Goal: Task Accomplishment & Management: Use online tool/utility

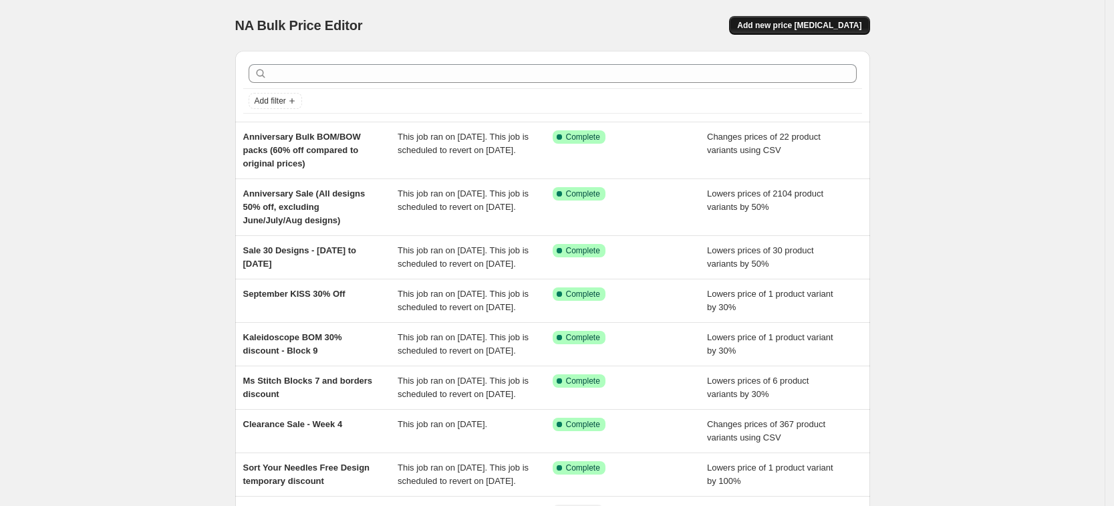
click at [836, 23] on span "Add new price [MEDICAL_DATA]" at bounding box center [799, 25] width 124 height 11
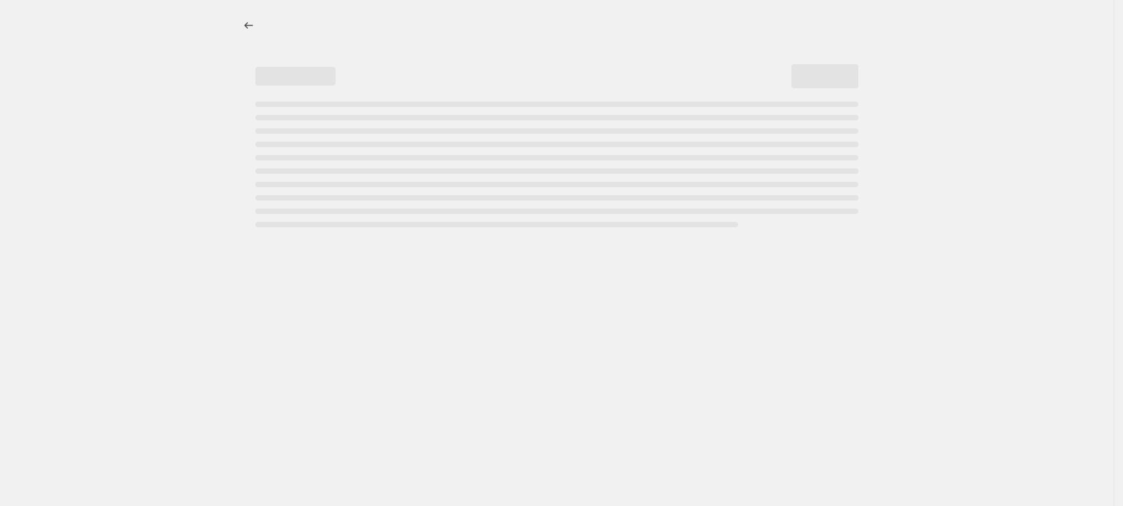
select select "percentage"
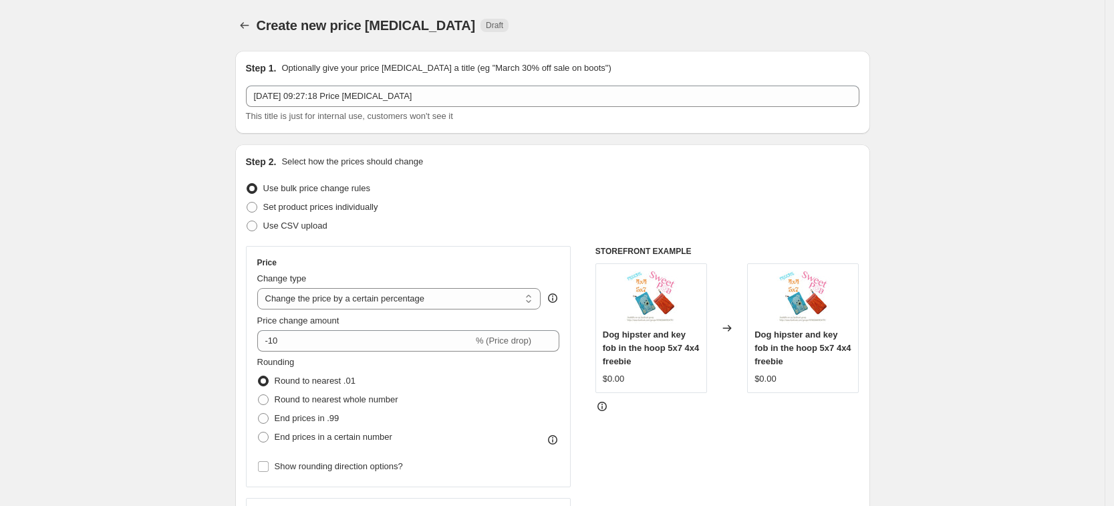
click at [550, 74] on p "Optionally give your price [MEDICAL_DATA] a title (eg "March 30% off sale on bo…" at bounding box center [445, 67] width 329 height 13
click at [533, 79] on div "Step 1. Optionally give your price [MEDICAL_DATA] a title (eg "March 30% off sa…" at bounding box center [552, 91] width 613 height 61
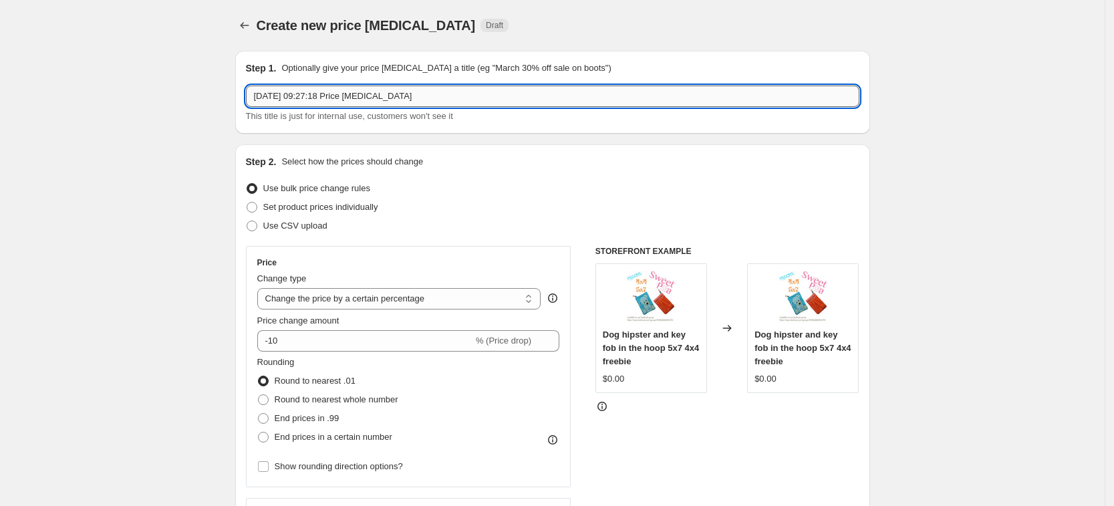
click at [515, 106] on input "[DATE] 09:27:18 Price [MEDICAL_DATA]" at bounding box center [552, 96] width 613 height 21
drag, startPoint x: 505, startPoint y: 94, endPoint x: 92, endPoint y: 93, distance: 412.9
drag, startPoint x: 351, startPoint y: 104, endPoint x: 133, endPoint y: 64, distance: 221.4
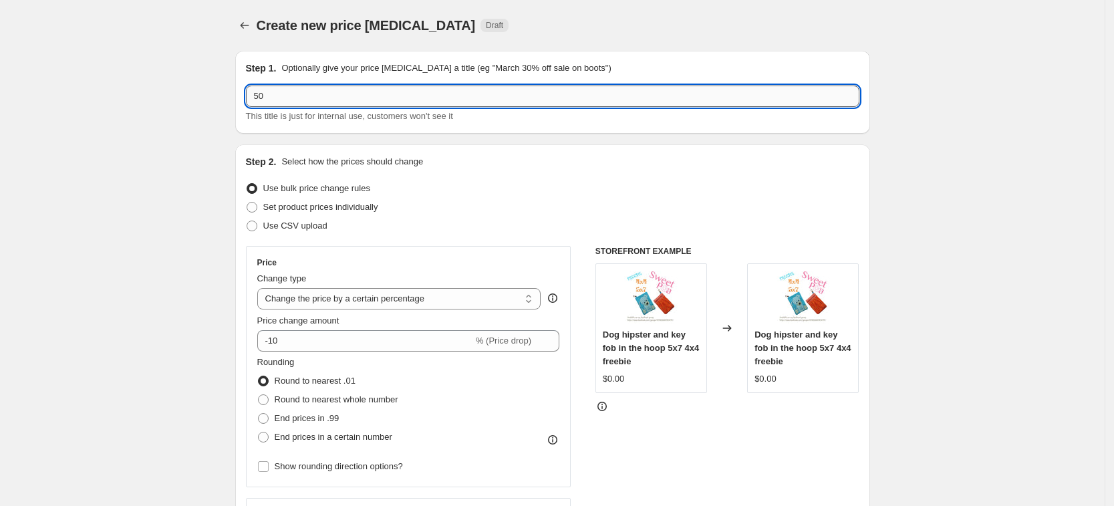
type input "5"
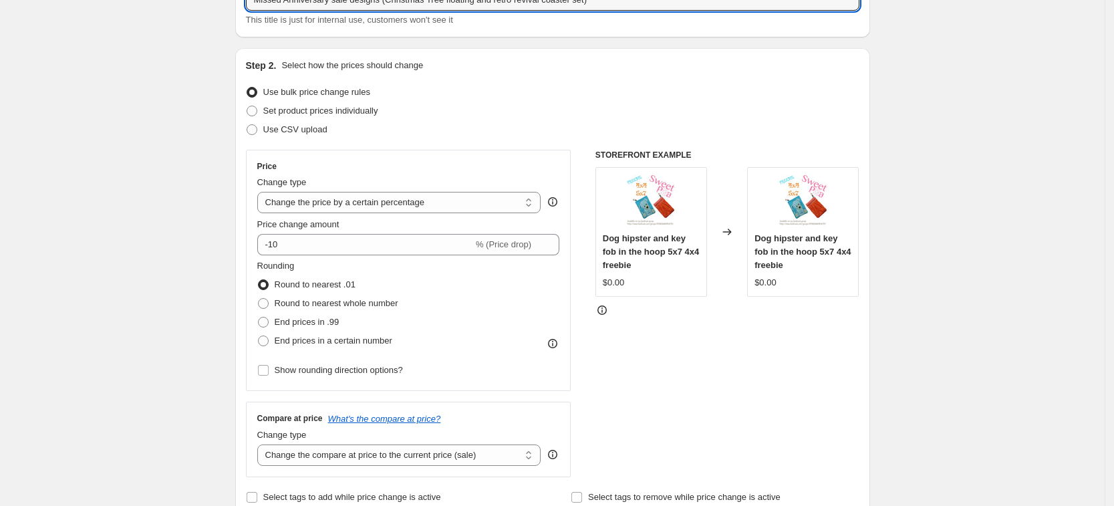
scroll to position [167, 0]
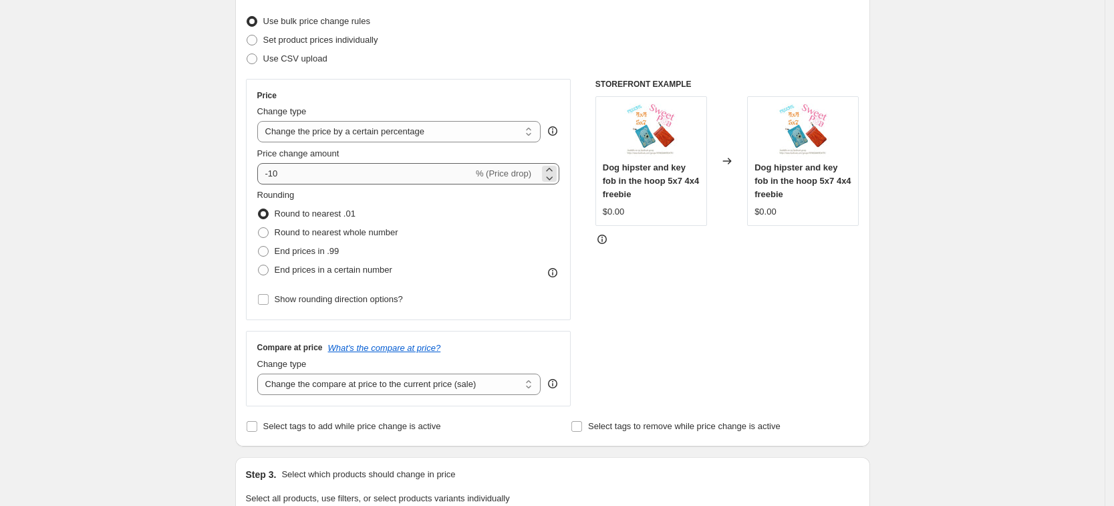
type input "Missed Anniversary sale designs (Christmas Tree floating and retro revival coas…"
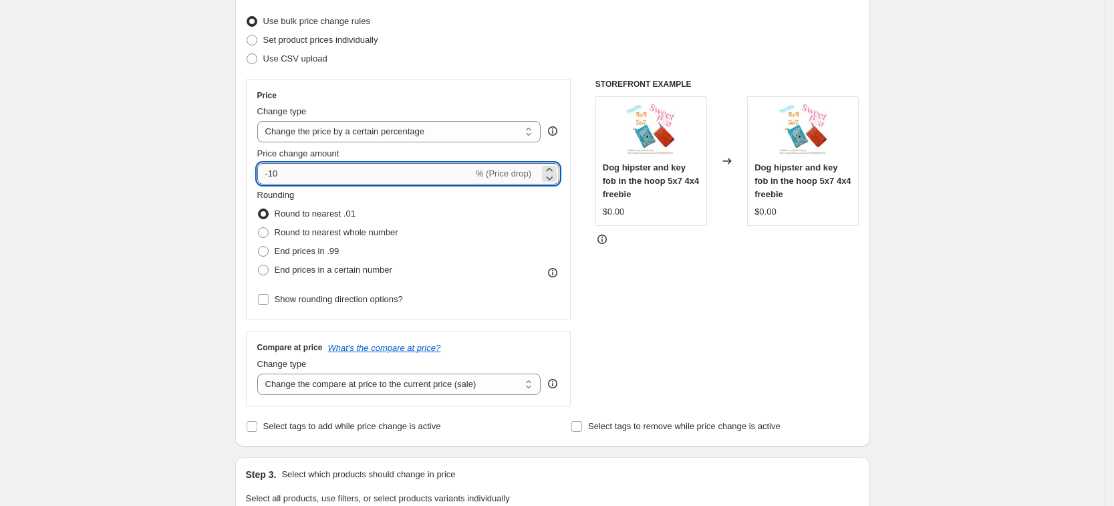
click at [343, 183] on input "-10" at bounding box center [365, 173] width 216 height 21
type input "-1"
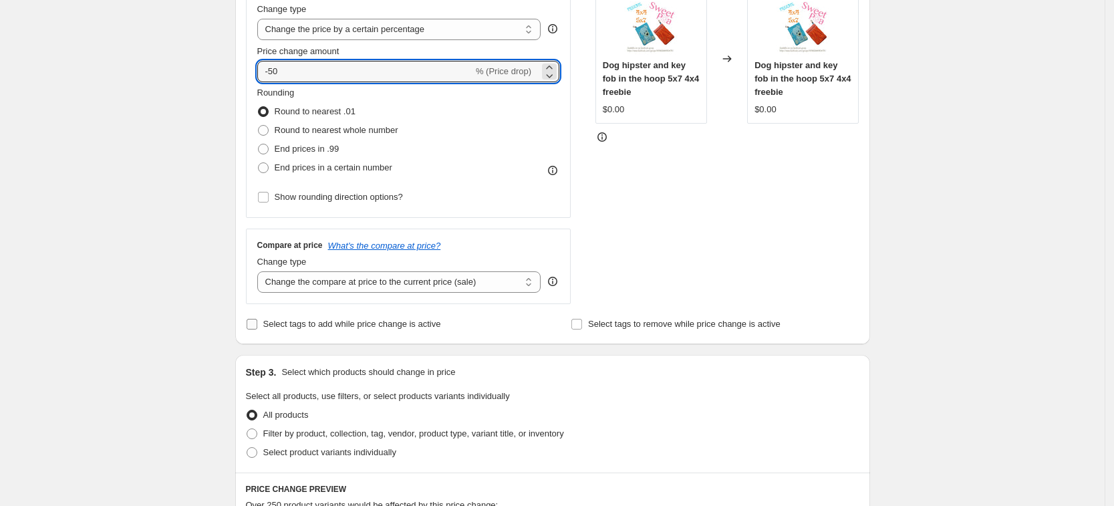
scroll to position [418, 0]
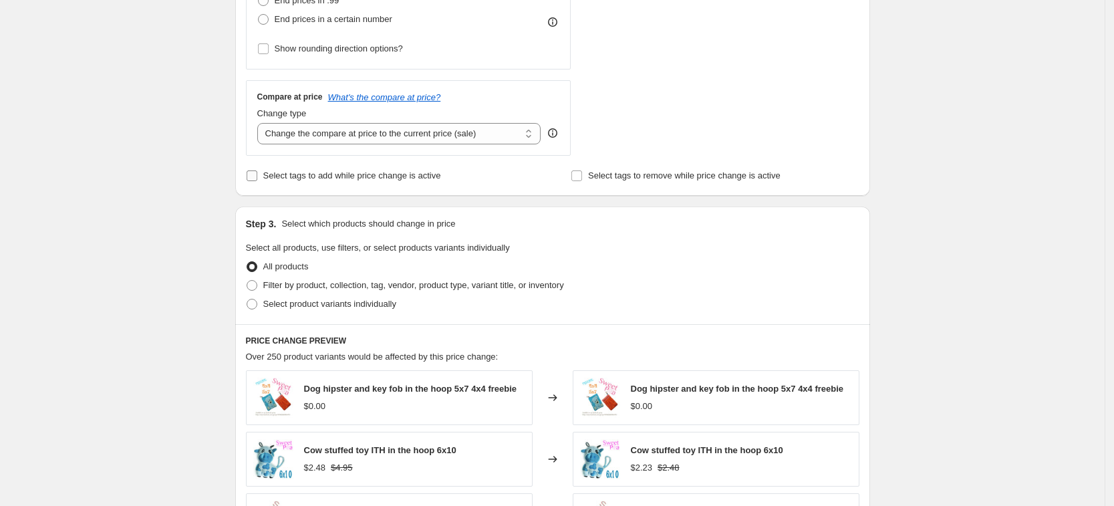
type input "-50"
click at [298, 167] on label "Select tags to add while price change is active" at bounding box center [343, 175] width 195 height 19
click at [257, 170] on input "Select tags to add while price change is active" at bounding box center [252, 175] width 11 height 11
checkbox input "true"
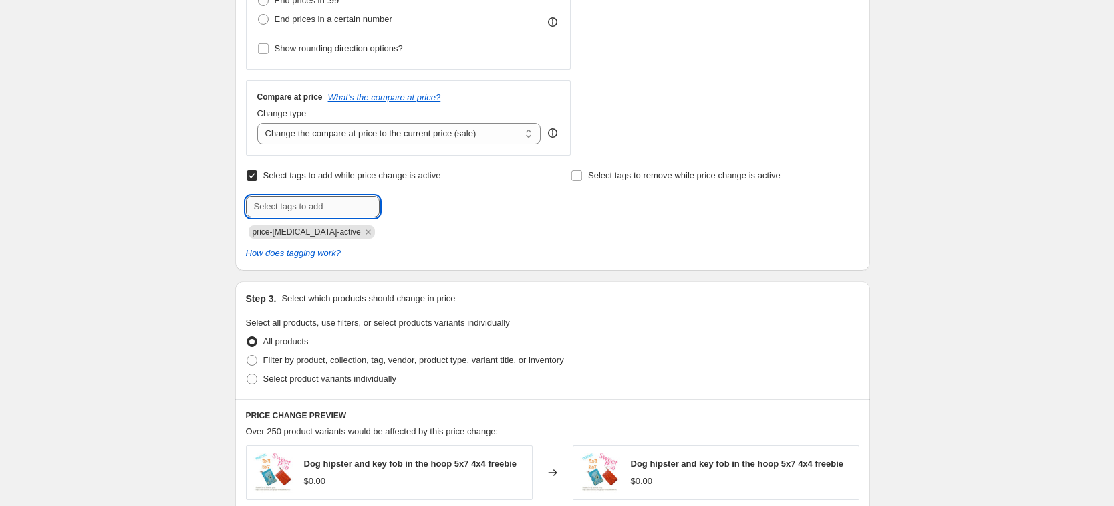
click at [325, 215] on input "text" at bounding box center [313, 206] width 134 height 21
type input "sale2"
click at [416, 206] on span "sale2" at bounding box center [418, 204] width 20 height 9
click at [362, 233] on icon "Remove price-change-job-active" at bounding box center [368, 232] width 12 height 12
click at [659, 254] on div "How does tagging work?" at bounding box center [552, 253] width 613 height 13
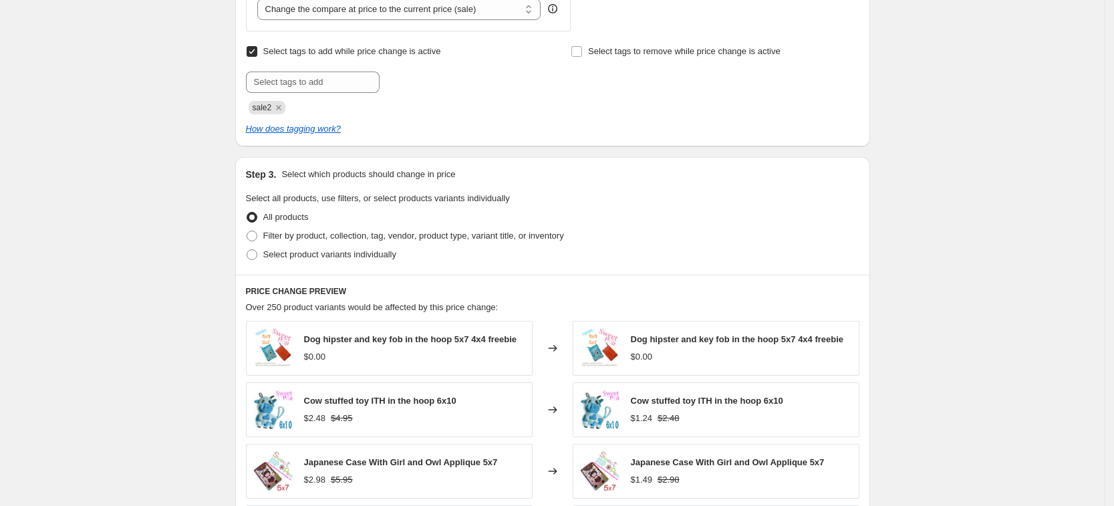
scroll to position [752, 0]
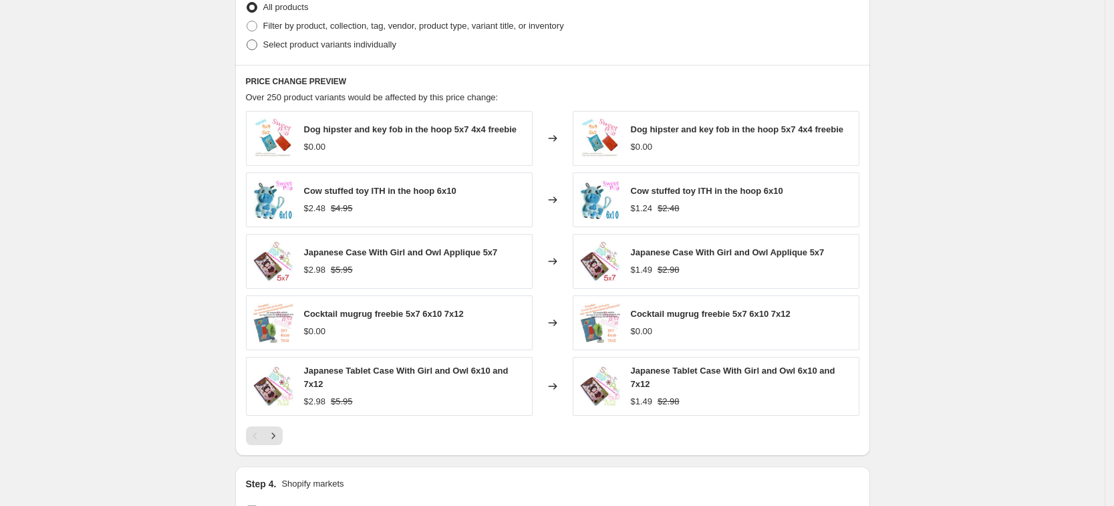
click at [293, 51] on span "Select product variants individually" at bounding box center [329, 44] width 133 height 13
click at [247, 40] on input "Select product variants individually" at bounding box center [247, 39] width 1 height 1
radio input "true"
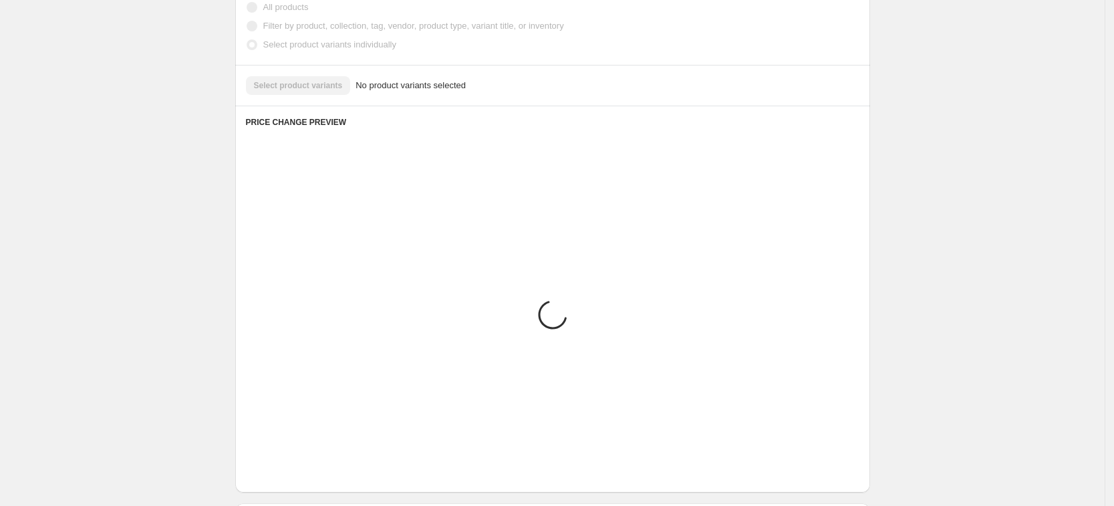
scroll to position [684, 0]
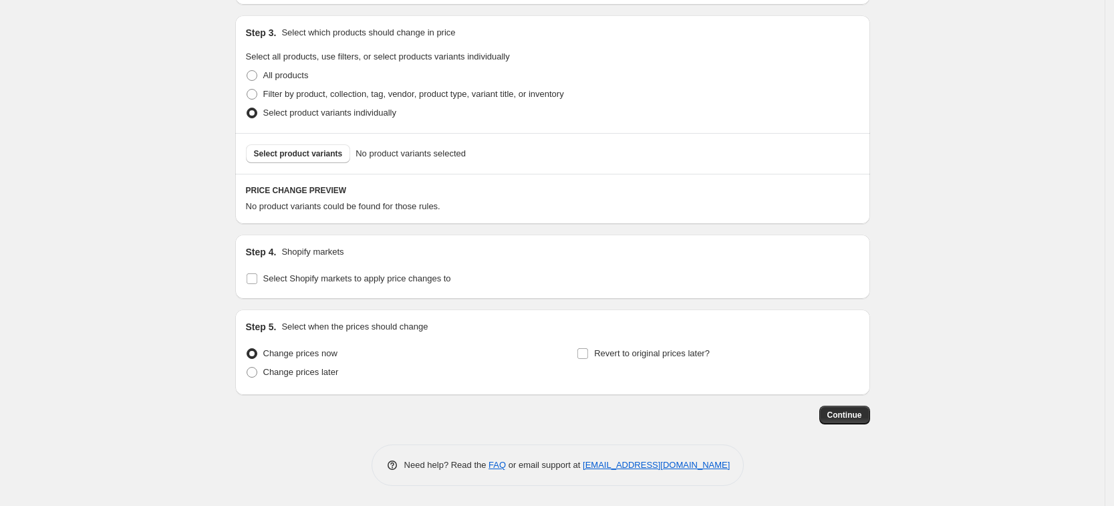
click at [297, 291] on div "Step 4. Shopify markets Select Shopify markets to apply price changes to" at bounding box center [552, 267] width 635 height 64
click at [296, 279] on span "Select Shopify markets to apply price changes to" at bounding box center [357, 278] width 188 height 10
click at [257, 279] on input "Select Shopify markets to apply price changes to" at bounding box center [252, 278] width 11 height 11
checkbox input "true"
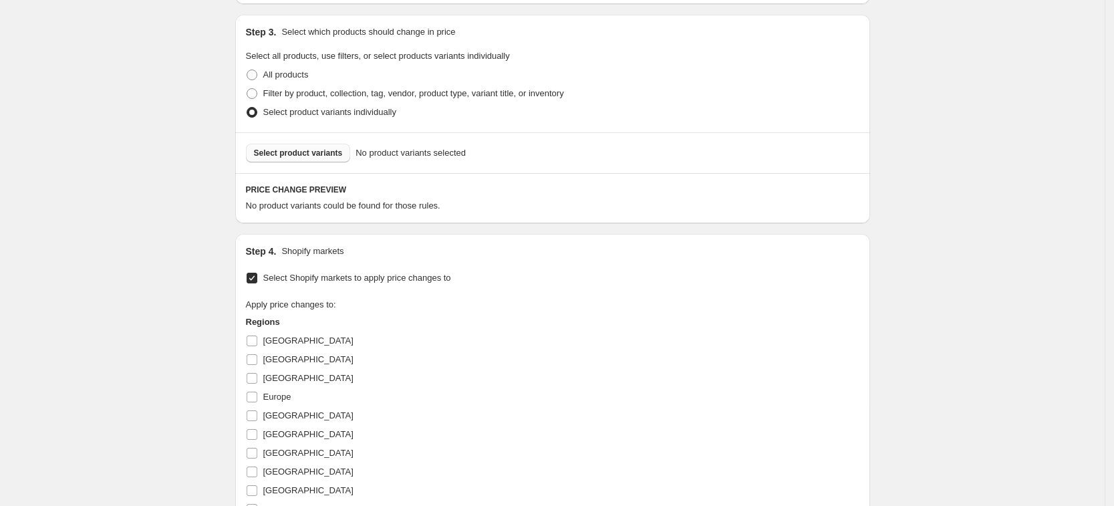
click at [323, 158] on span "Select product variants" at bounding box center [298, 153] width 89 height 11
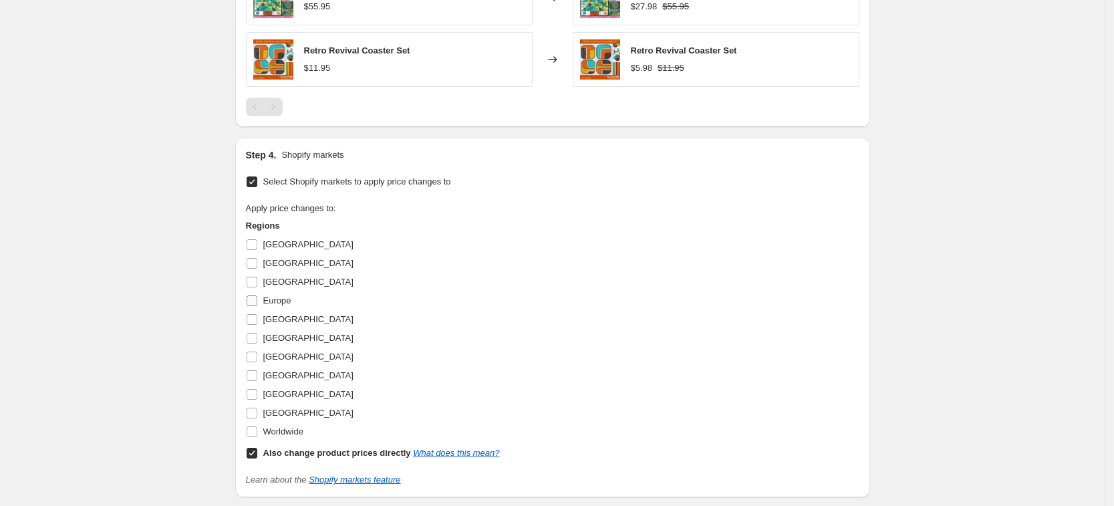
scroll to position [935, 0]
click at [270, 268] on span "[GEOGRAPHIC_DATA]" at bounding box center [308, 261] width 90 height 13
click at [257, 267] on input "[GEOGRAPHIC_DATA]" at bounding box center [252, 261] width 11 height 11
checkbox input "true"
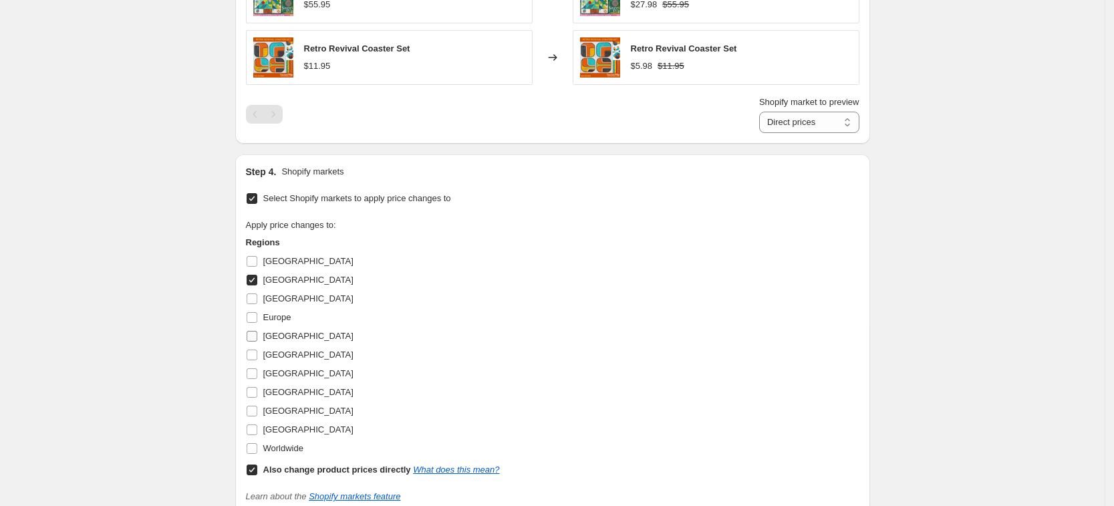
click at [298, 341] on span "[GEOGRAPHIC_DATA]" at bounding box center [308, 336] width 90 height 10
click at [257, 341] on input "[GEOGRAPHIC_DATA]" at bounding box center [252, 336] width 11 height 11
checkbox input "true"
click at [306, 403] on label "[GEOGRAPHIC_DATA]" at bounding box center [300, 411] width 108 height 19
click at [257, 406] on input "[GEOGRAPHIC_DATA]" at bounding box center [252, 411] width 11 height 11
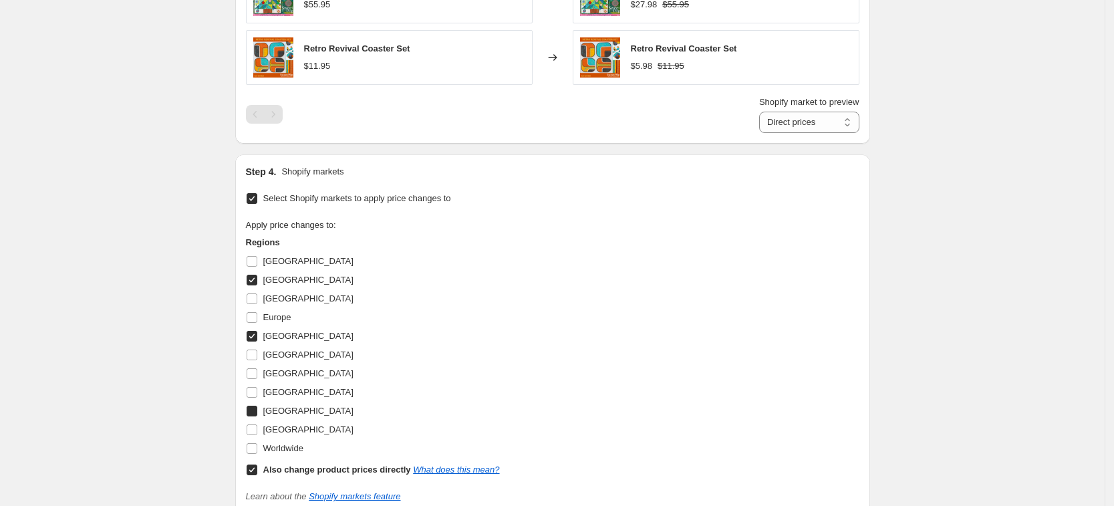
checkbox input "true"
click at [296, 430] on span "[GEOGRAPHIC_DATA]" at bounding box center [308, 429] width 90 height 10
click at [257, 430] on input "[GEOGRAPHIC_DATA]" at bounding box center [252, 429] width 11 height 11
checkbox input "true"
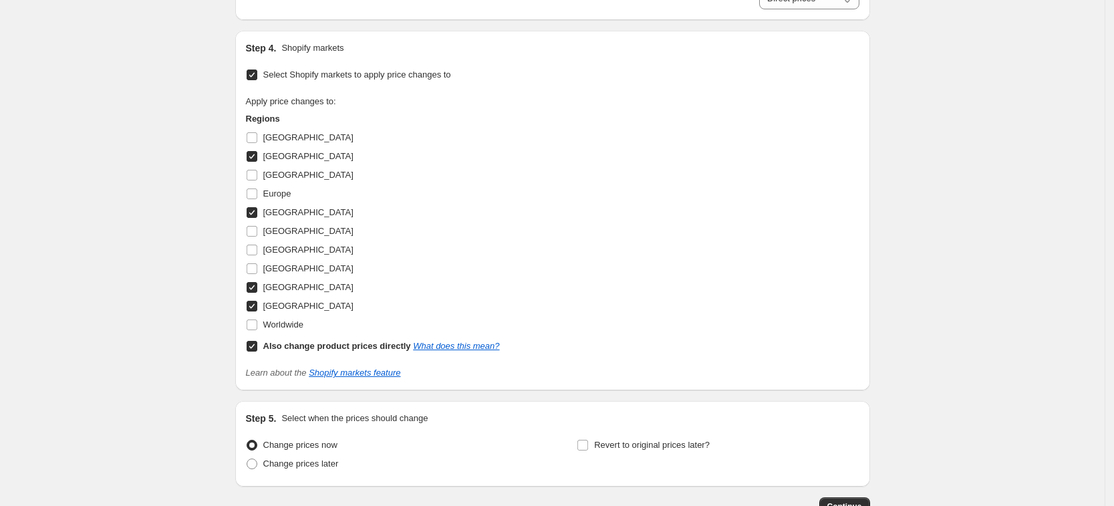
scroll to position [1151, 0]
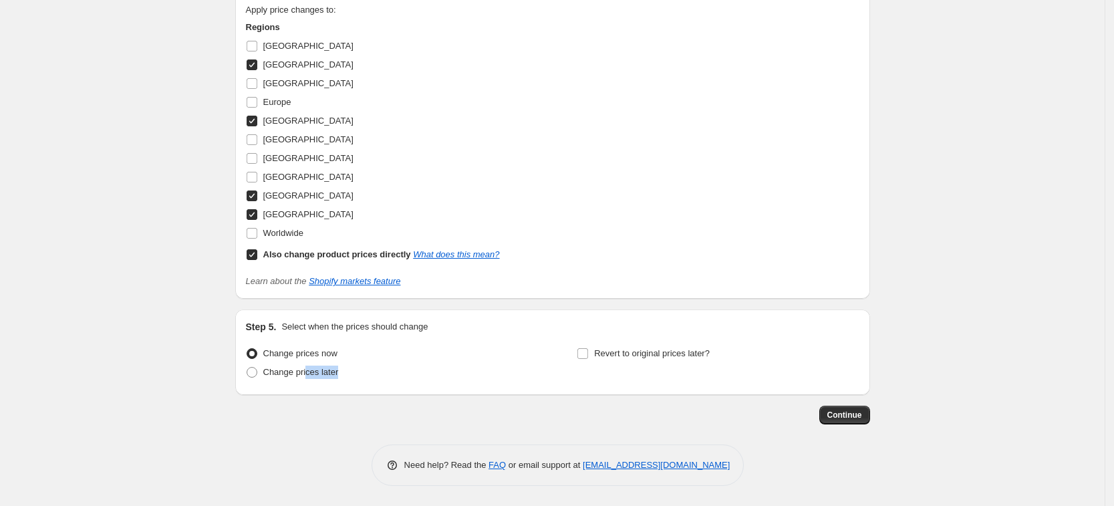
click at [310, 382] on div "Change prices now Change prices later" at bounding box center [387, 364] width 282 height 40
click at [636, 348] on span "Revert to original prices later?" at bounding box center [652, 353] width 116 height 10
click at [588, 348] on input "Revert to original prices later?" at bounding box center [582, 353] width 11 height 11
checkbox input "true"
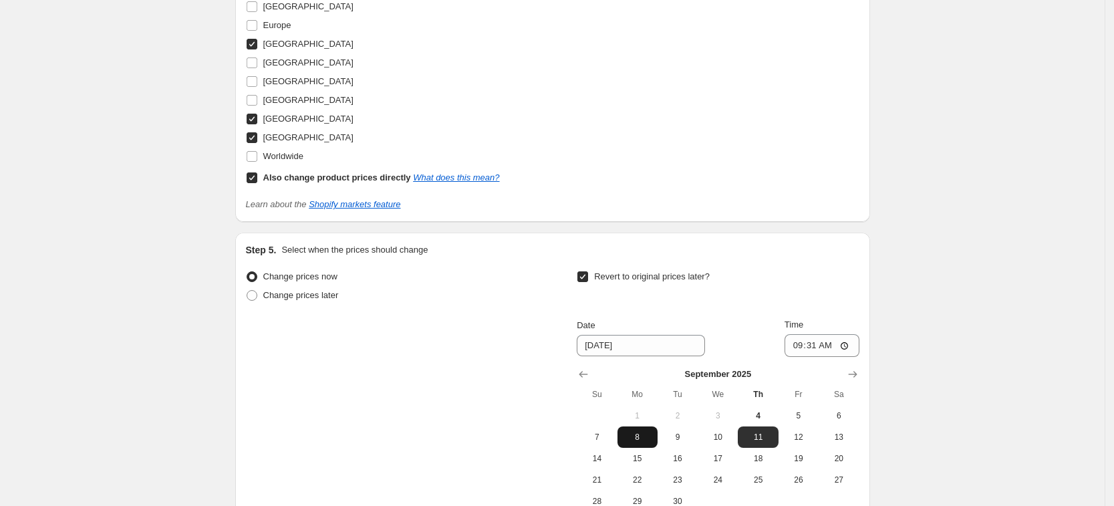
scroll to position [1318, 0]
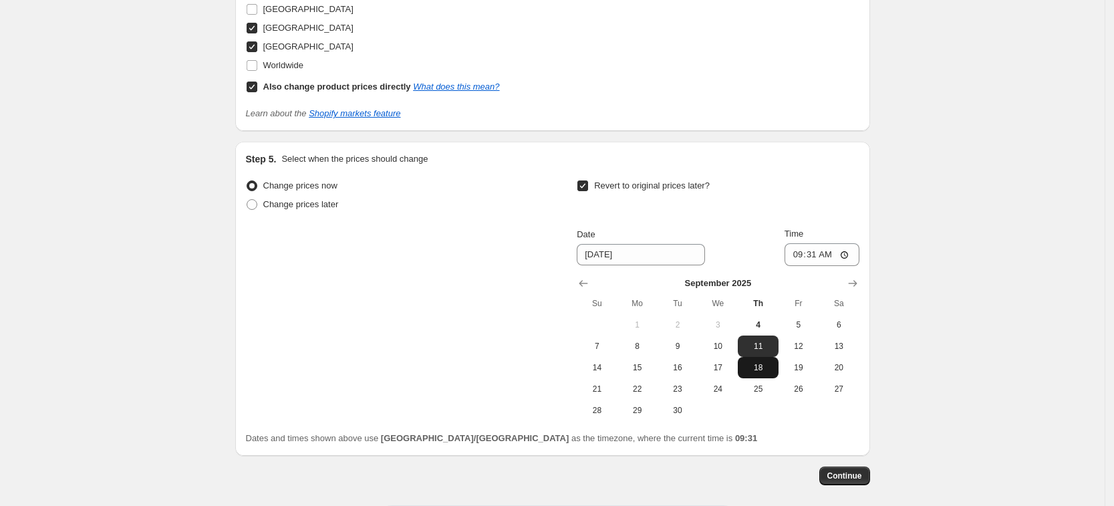
click at [764, 366] on span "18" at bounding box center [757, 367] width 29 height 11
type input "[DATE]"
click at [799, 255] on input "09:31" at bounding box center [821, 254] width 75 height 23
type input "10:00"
click at [867, 474] on button "Continue" at bounding box center [844, 475] width 51 height 19
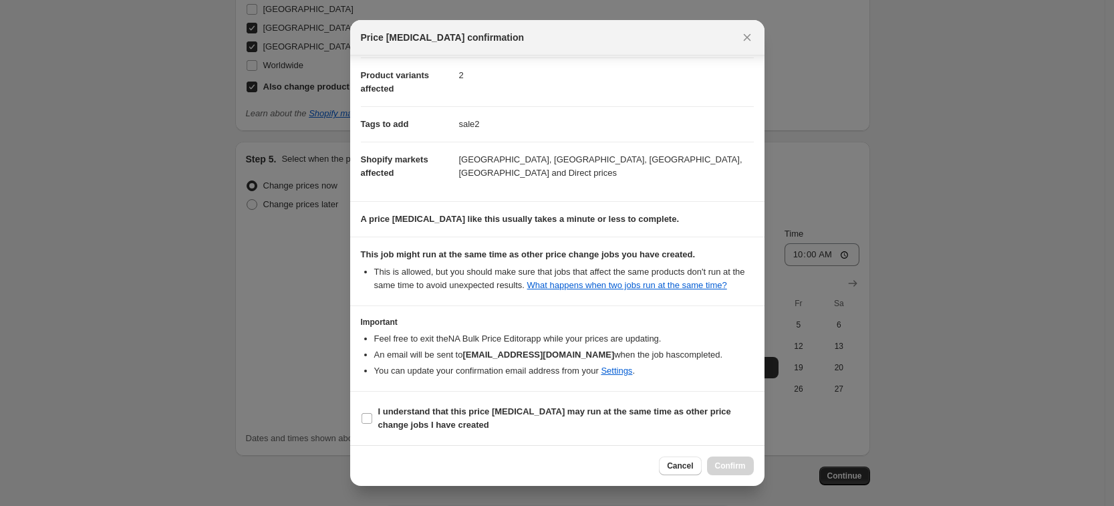
scroll to position [168, 0]
click at [420, 413] on b "I understand that this price [MEDICAL_DATA] may run at the same time as other p…" at bounding box center [554, 417] width 353 height 23
click at [372, 413] on input "I understand that this price [MEDICAL_DATA] may run at the same time as other p…" at bounding box center [366, 418] width 11 height 11
checkbox input "true"
click at [732, 471] on span "Confirm" at bounding box center [730, 465] width 31 height 11
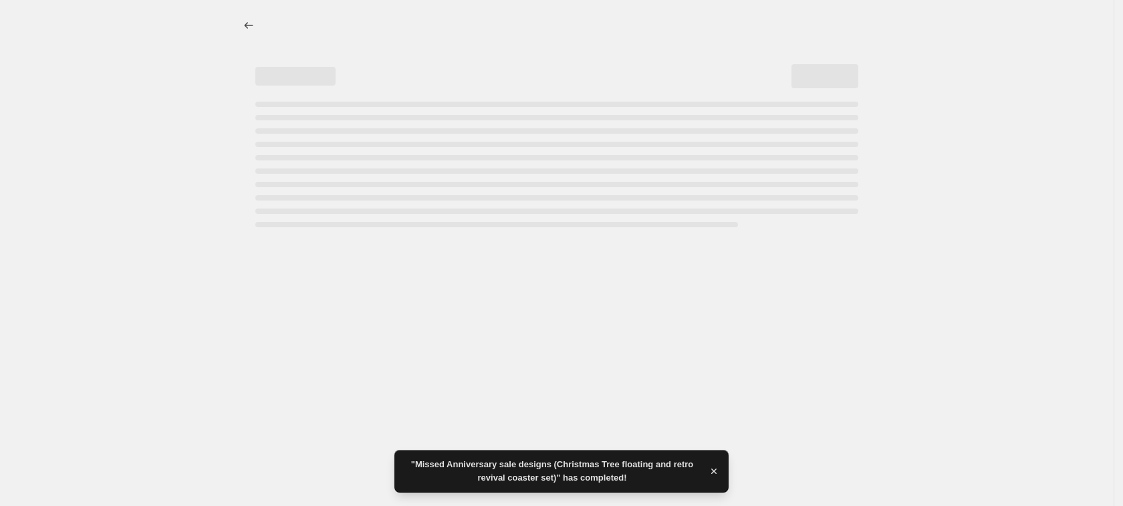
select select "percentage"
